Goal: Navigation & Orientation: Find specific page/section

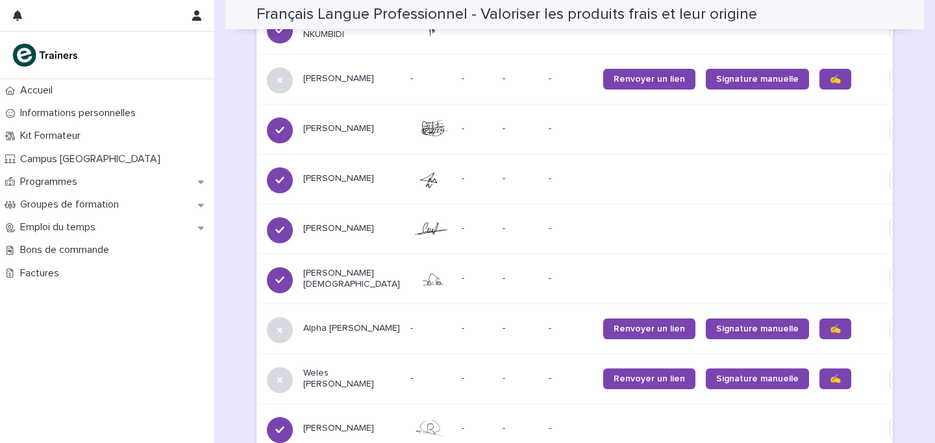
scroll to position [936, 0]
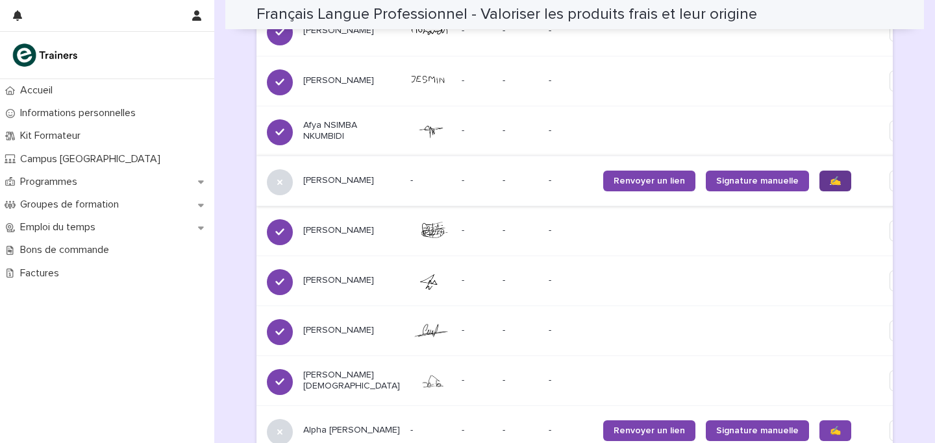
click at [830, 177] on span "✍️" at bounding box center [835, 181] width 11 height 9
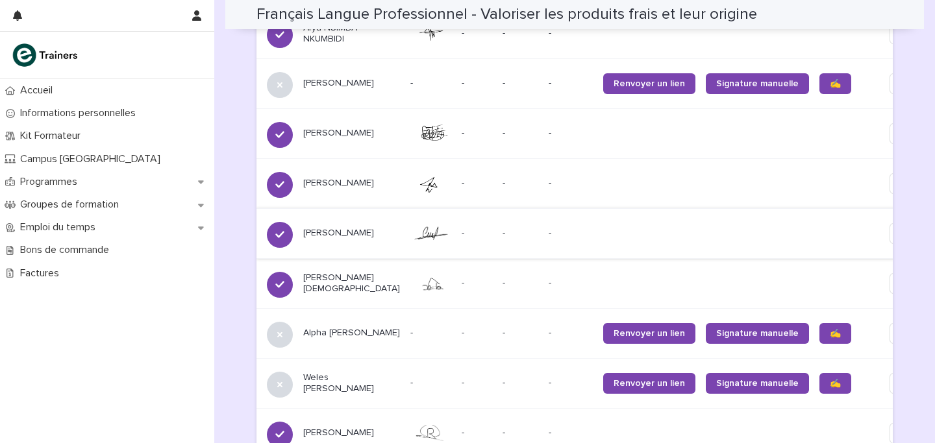
scroll to position [1034, 0]
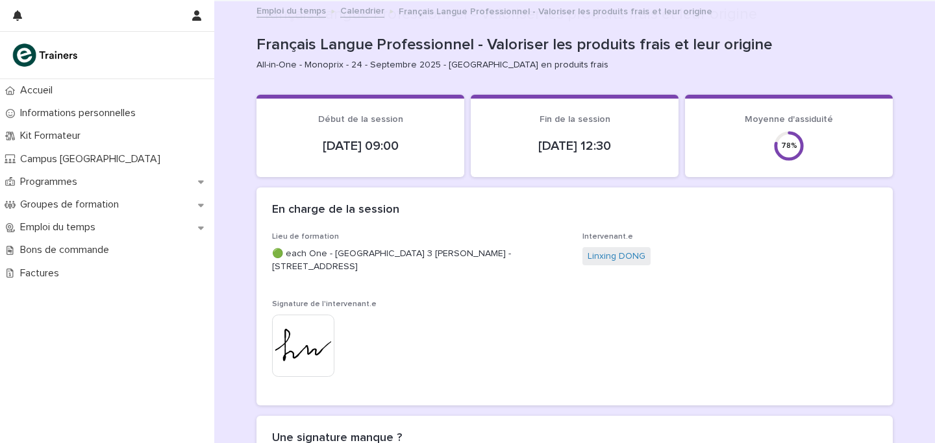
scroll to position [937, 0]
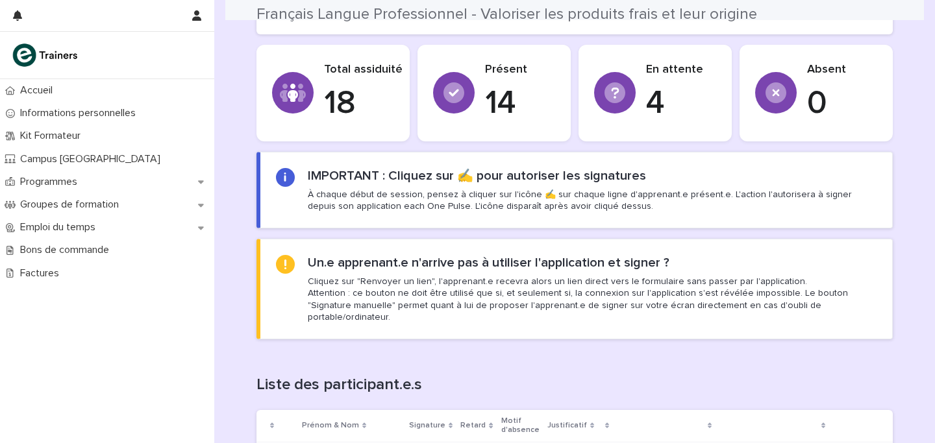
scroll to position [756, 0]
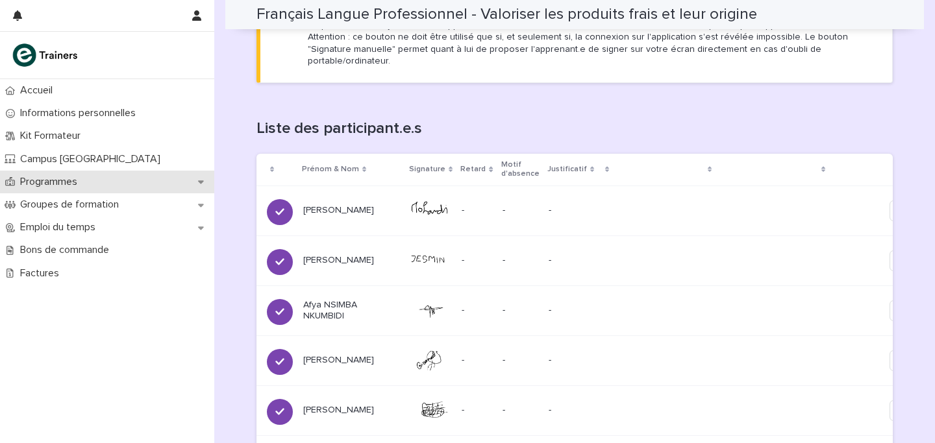
click at [42, 182] on p "Programmes" at bounding box center [51, 182] width 73 height 12
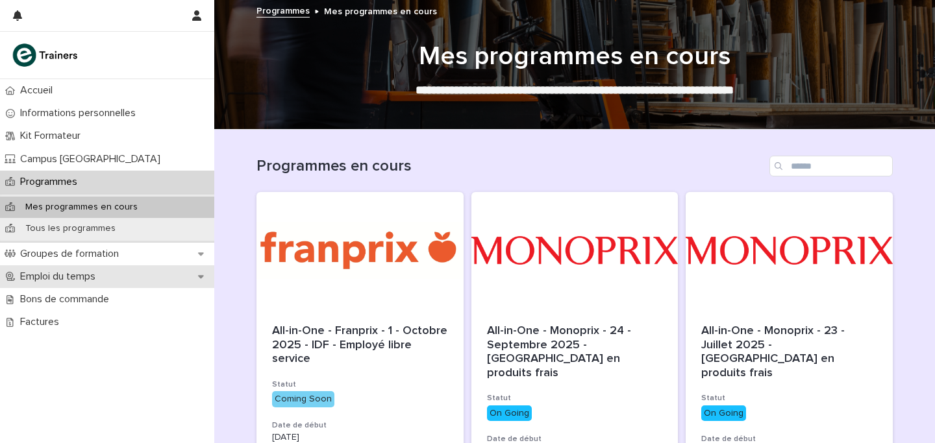
click at [92, 271] on p "Emploi du temps" at bounding box center [60, 277] width 91 height 12
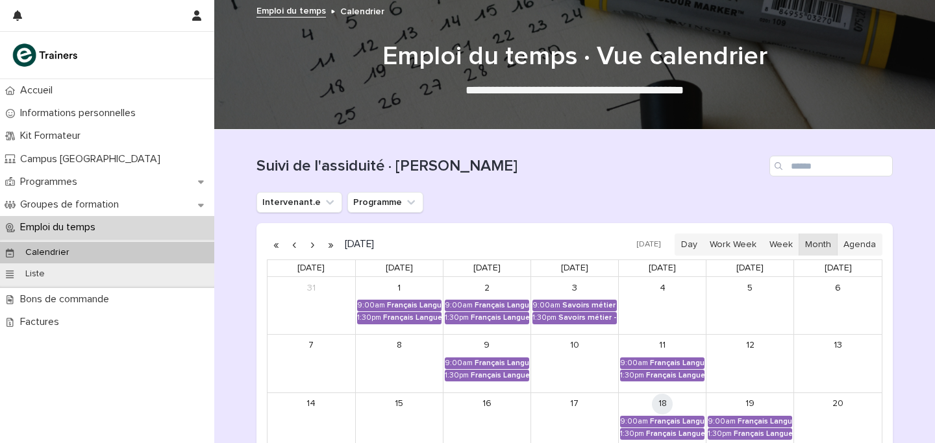
scroll to position [237, 0]
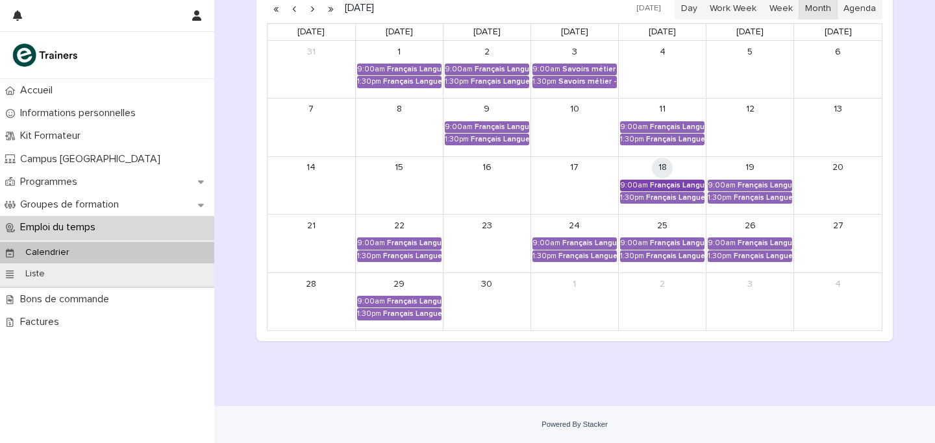
click at [658, 182] on div "Français Langue Professionnel - Valoriser les produits frais et leur origine" at bounding box center [677, 185] width 55 height 9
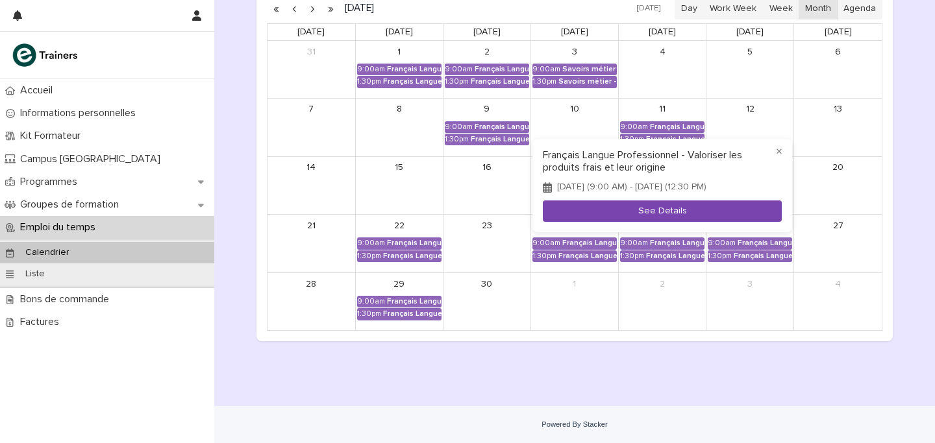
click at [636, 208] on button "See Details" at bounding box center [662, 211] width 239 height 21
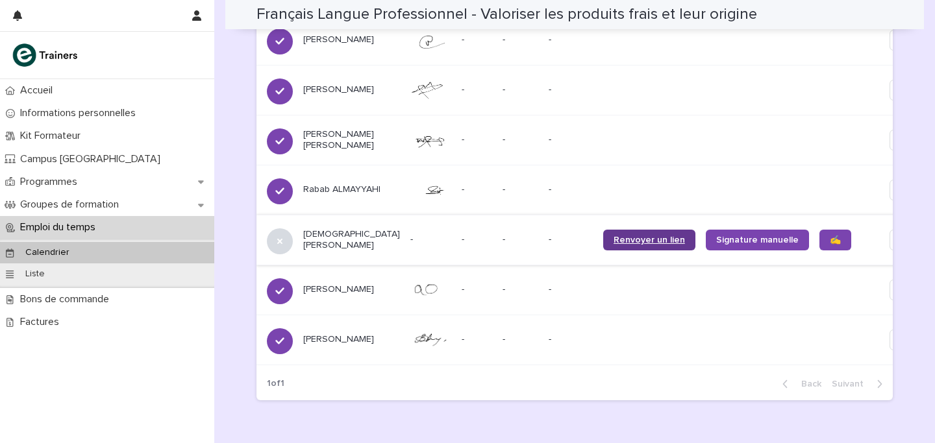
scroll to position [1468, 0]
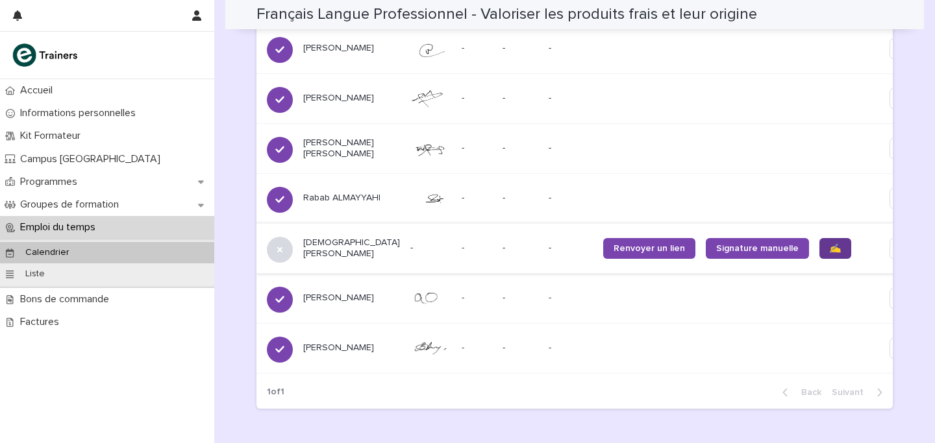
click at [819, 244] on link "✍️" at bounding box center [835, 248] width 32 height 21
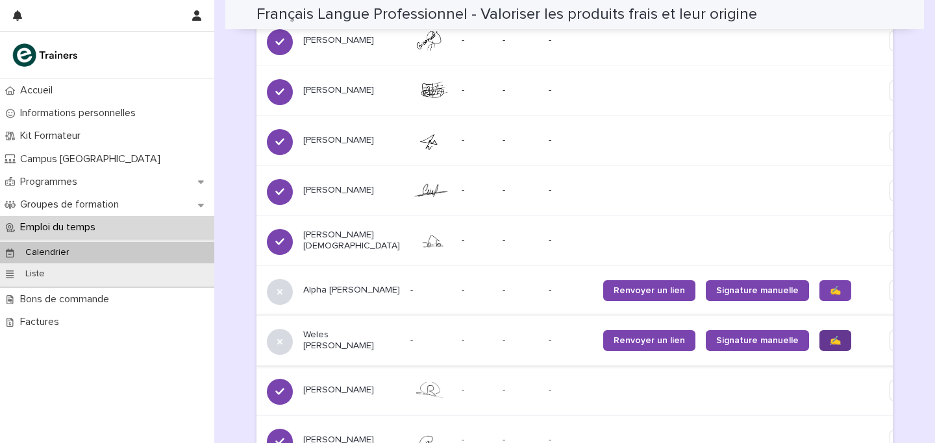
click at [819, 330] on link "✍️" at bounding box center [835, 340] width 32 height 21
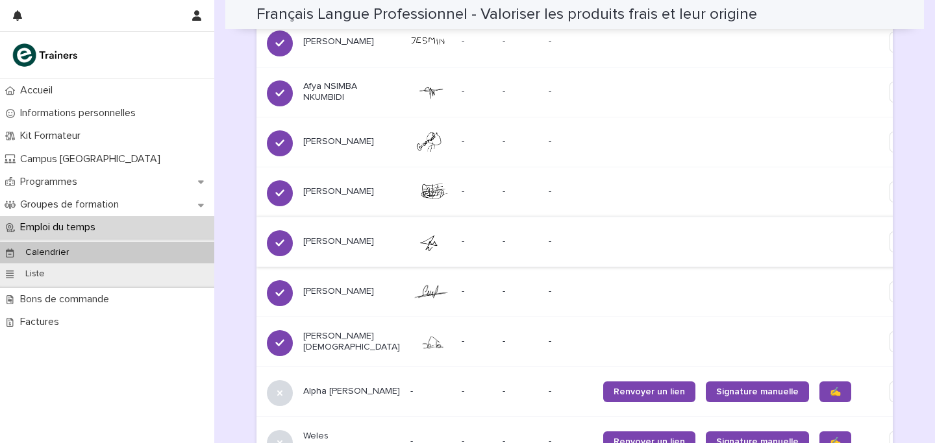
scroll to position [787, 0]
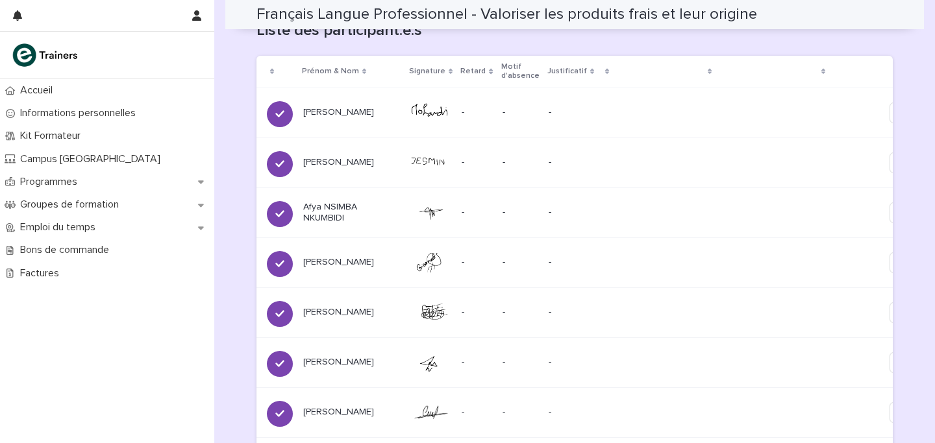
scroll to position [845, 0]
